Goal: Task Accomplishment & Management: Use online tool/utility

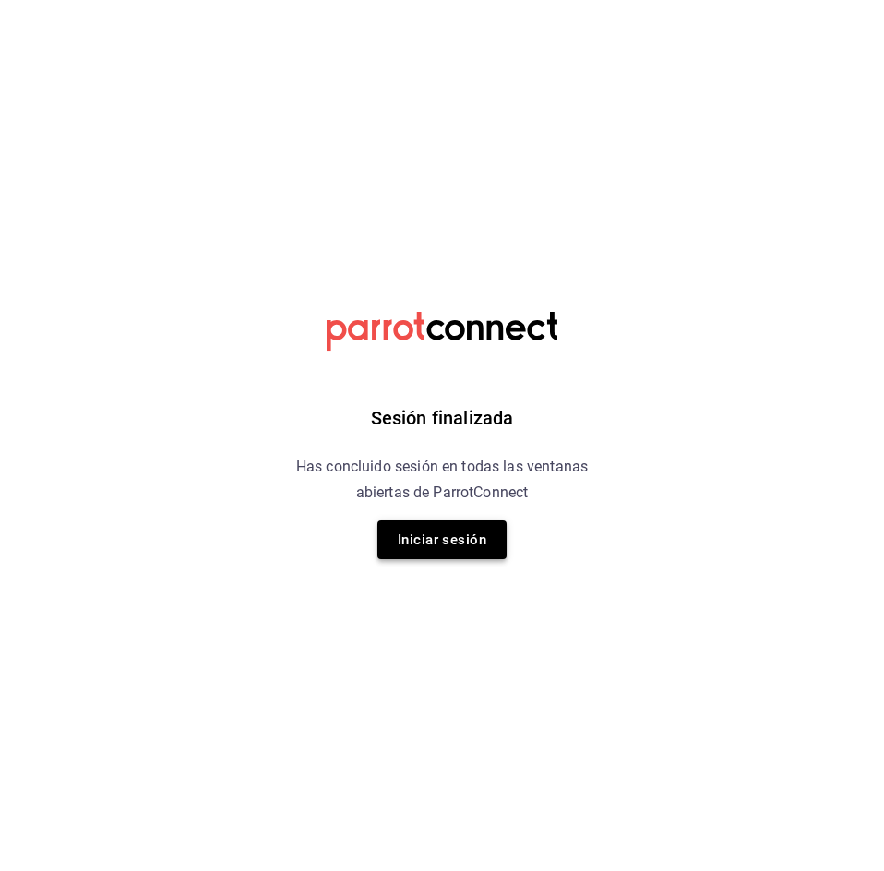
click at [430, 543] on button "Iniciar sesión" at bounding box center [442, 540] width 129 height 39
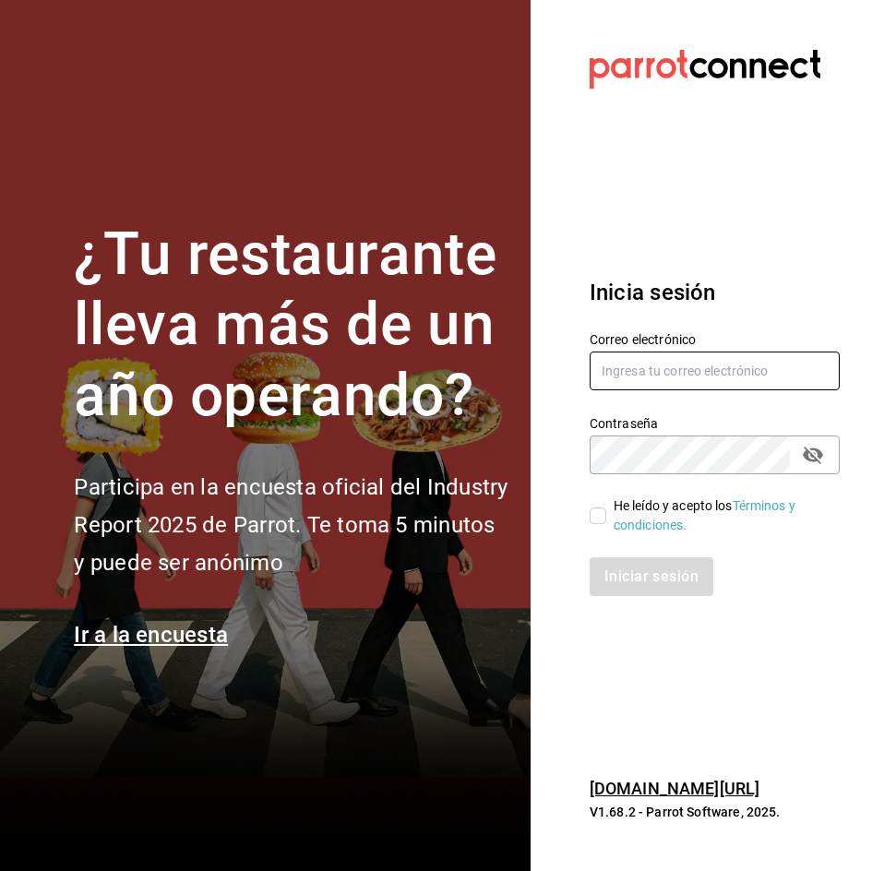
type input "[EMAIL_ADDRESS][DOMAIN_NAME]"
click at [587, 519] on div "He leído y acepto los Términos y condiciones." at bounding box center [704, 505] width 272 height 61
click at [597, 516] on input "He leído y acepto los Términos y condiciones." at bounding box center [598, 516] width 17 height 17
checkbox input "true"
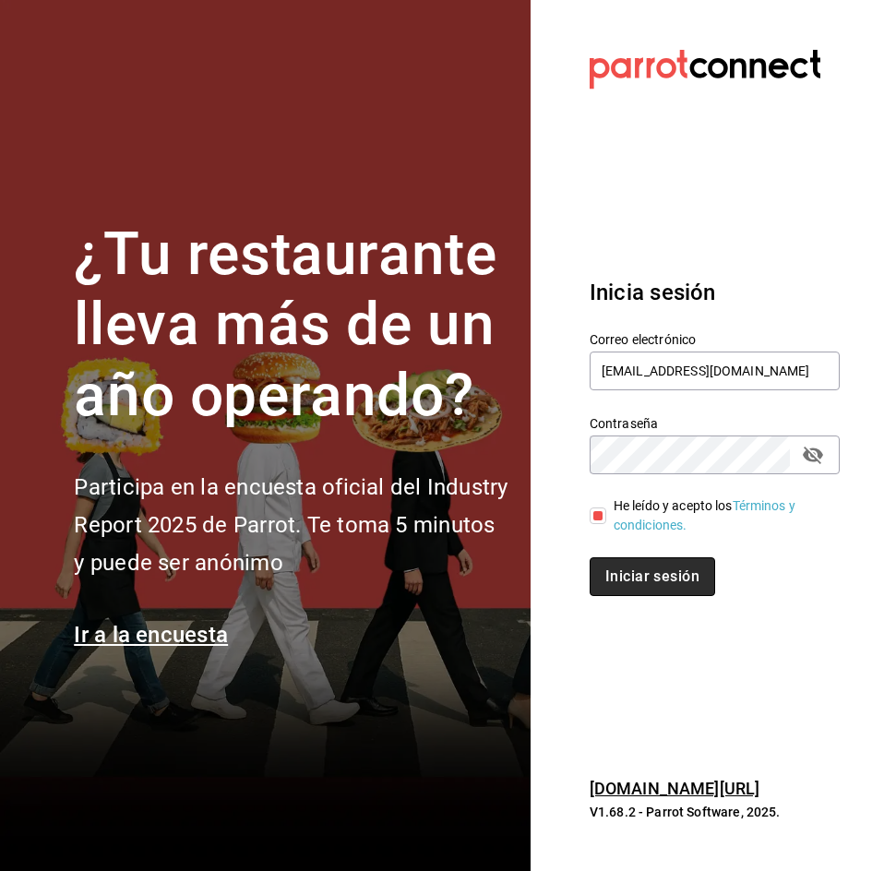
click at [658, 578] on button "Iniciar sesión" at bounding box center [653, 577] width 126 height 39
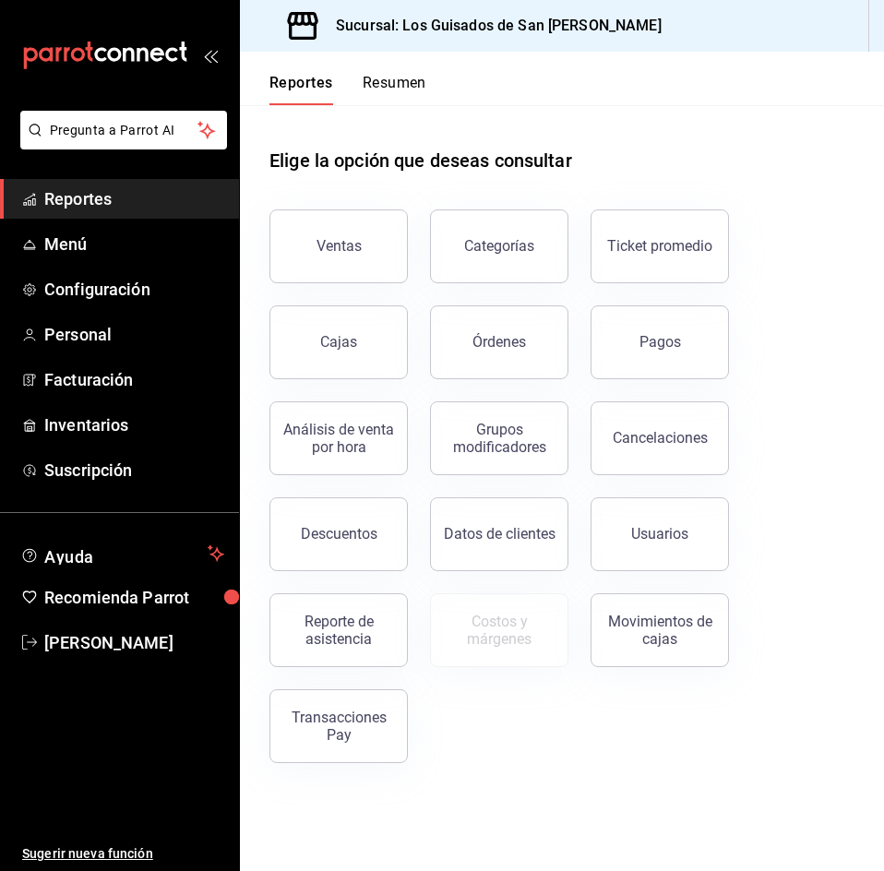
click at [366, 207] on div "Ventas" at bounding box center [327, 235] width 161 height 96
click at [365, 224] on button "Ventas" at bounding box center [339, 247] width 138 height 74
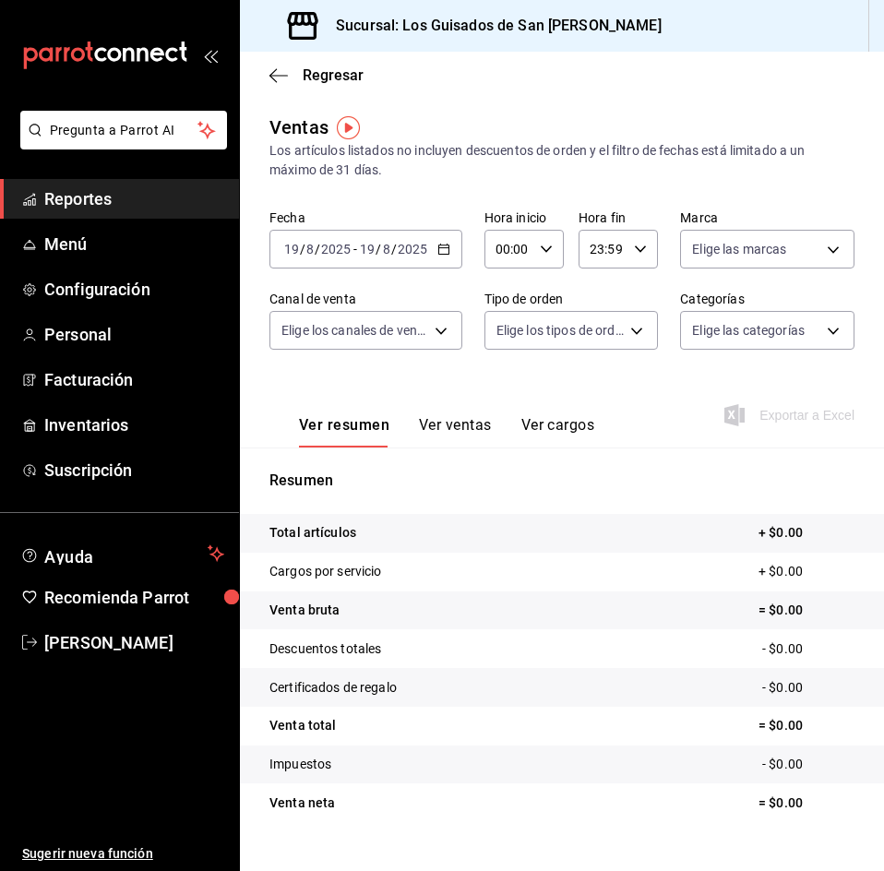
click at [405, 245] on input "2025" at bounding box center [412, 249] width 31 height 15
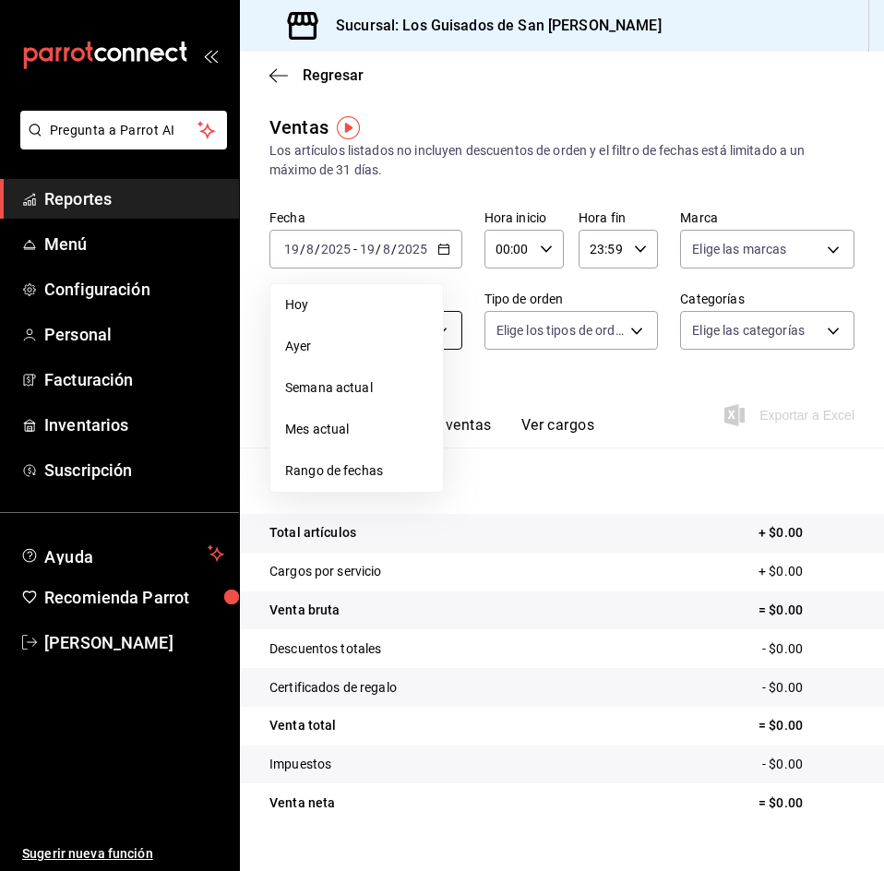
click at [343, 341] on span "Ayer" at bounding box center [356, 346] width 143 height 19
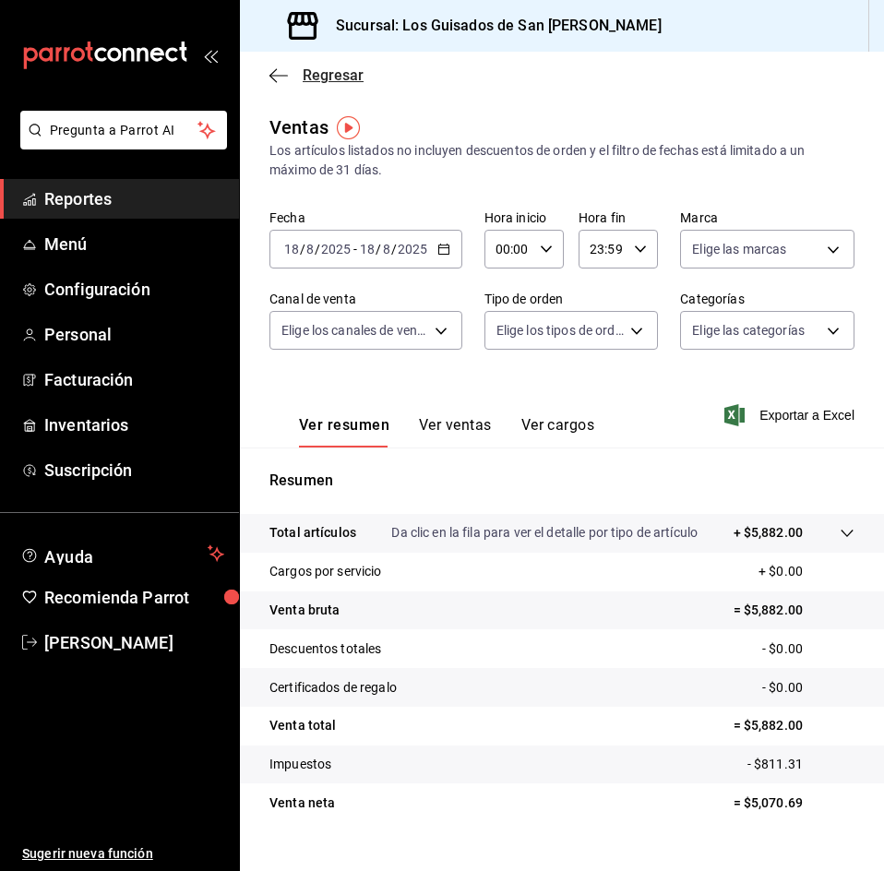
click at [300, 76] on span "Regresar" at bounding box center [317, 75] width 94 height 18
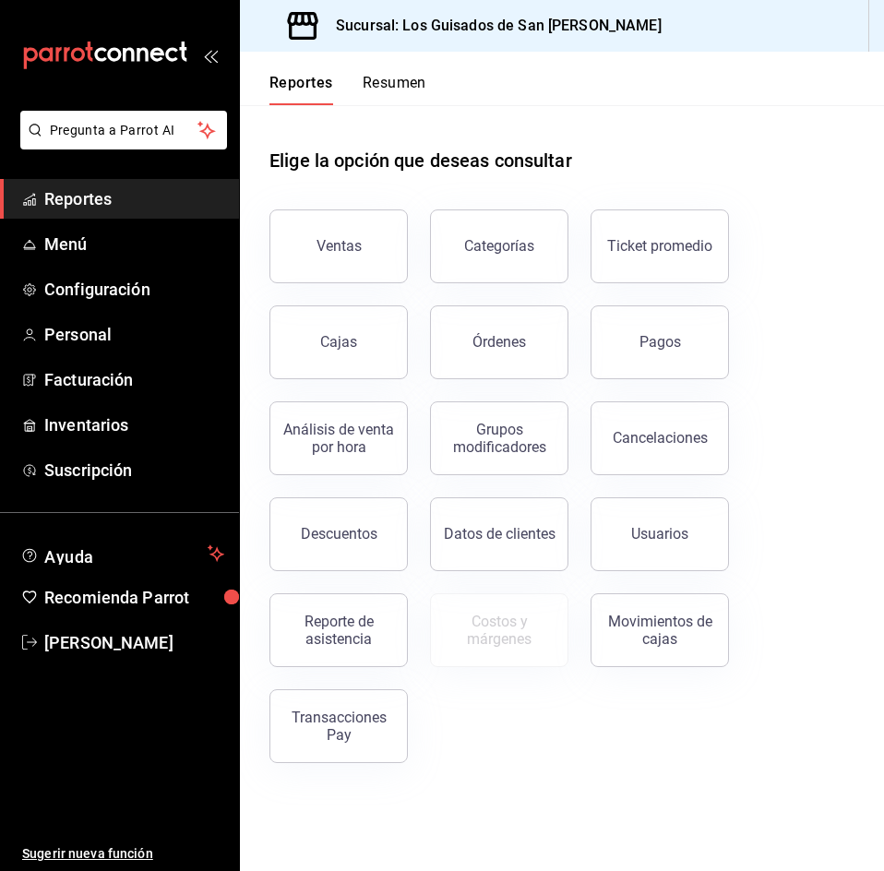
click at [376, 78] on button "Resumen" at bounding box center [395, 89] width 64 height 31
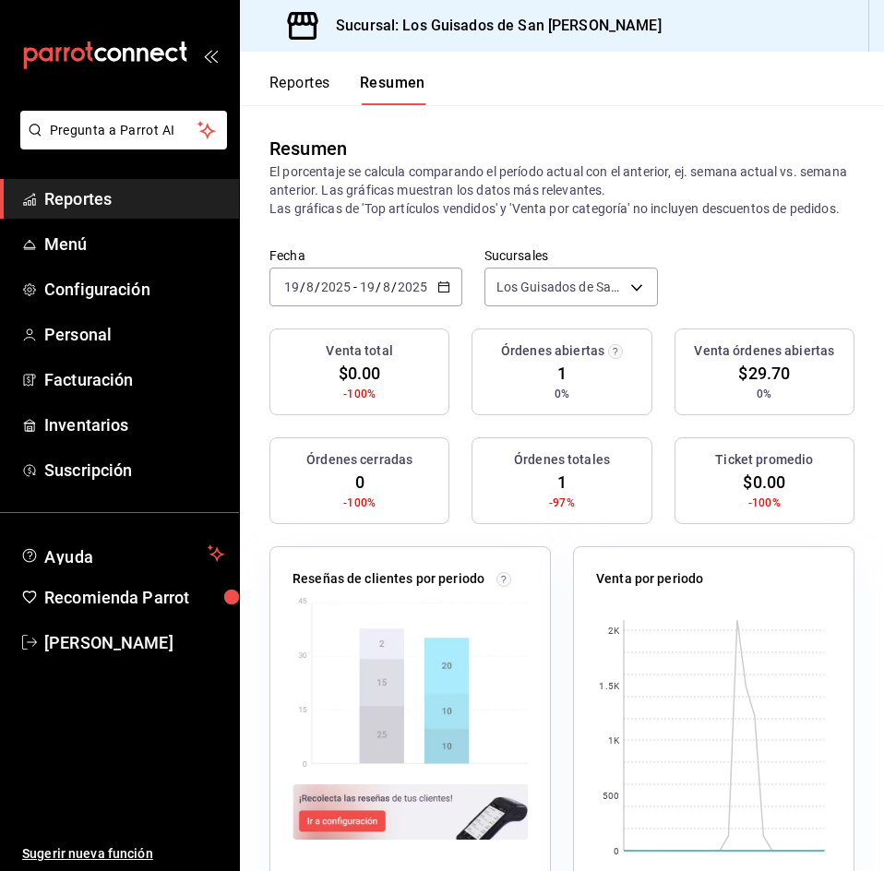
click at [427, 291] on div "[DATE] [DATE] - [DATE] [DATE]" at bounding box center [366, 287] width 193 height 39
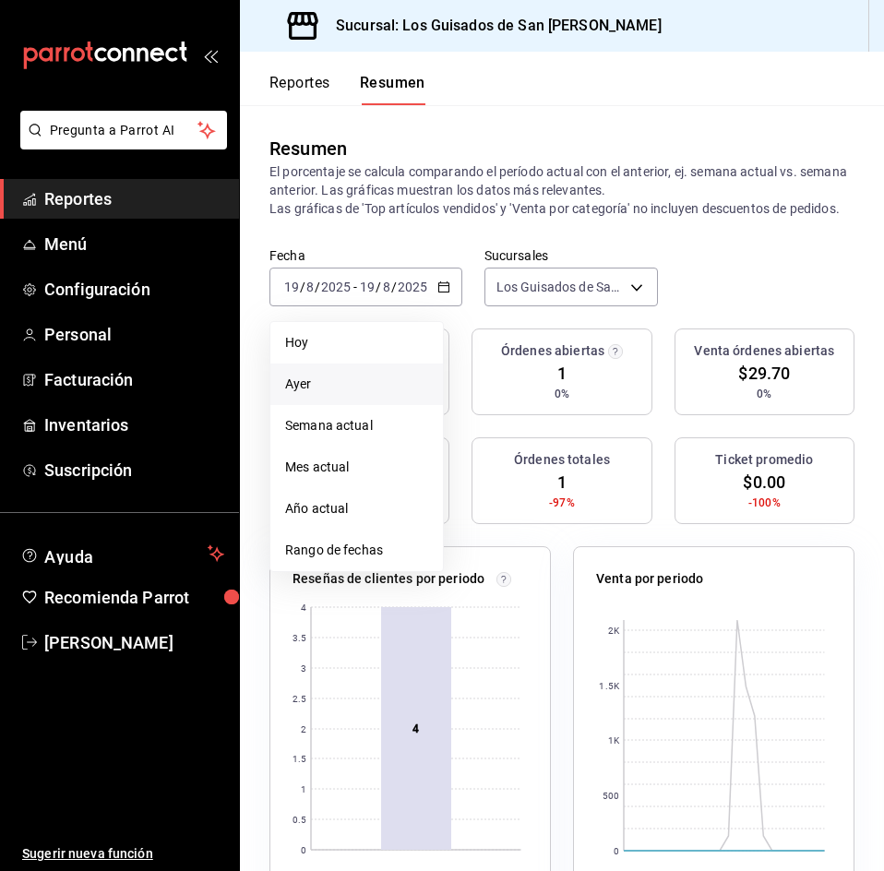
click at [355, 394] on span "Ayer" at bounding box center [356, 384] width 143 height 19
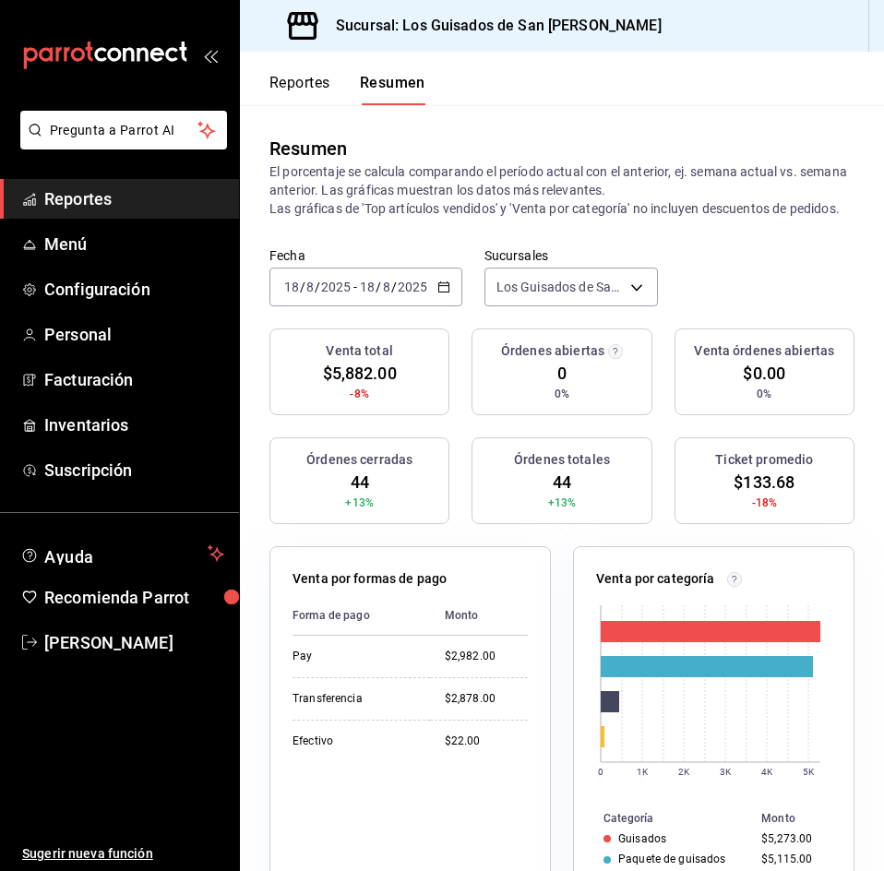
click at [439, 294] on icon "button" at bounding box center [444, 287] width 13 height 13
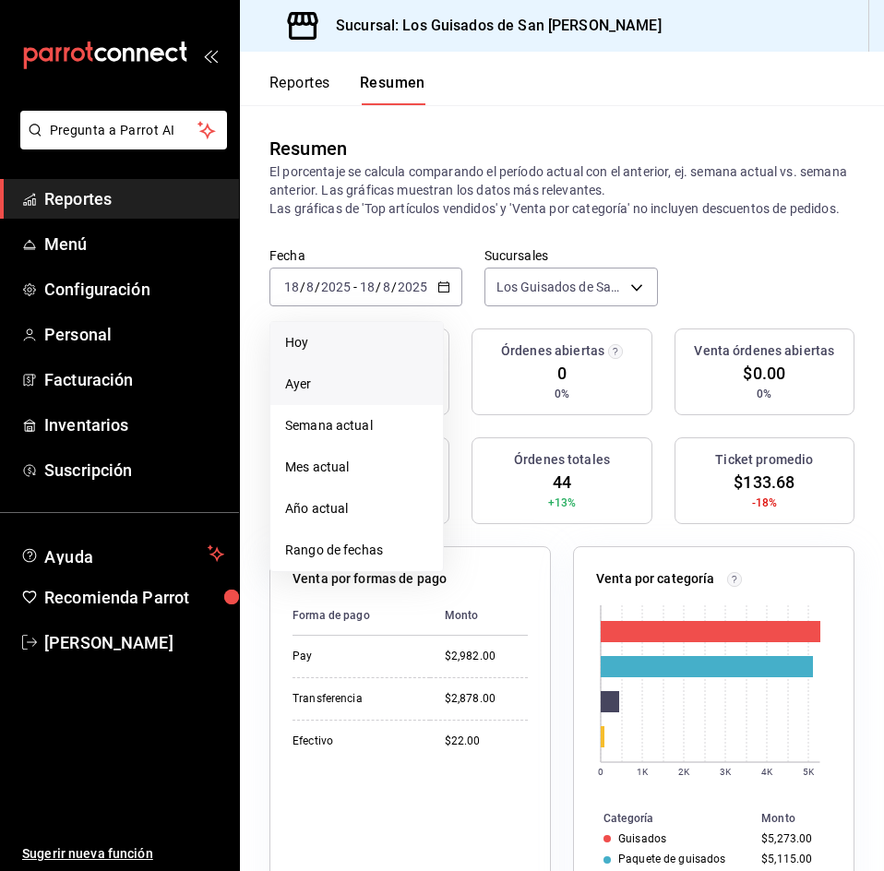
click at [356, 364] on li "Hoy" at bounding box center [356, 343] width 173 height 42
